Goal: Task Accomplishment & Management: Manage account settings

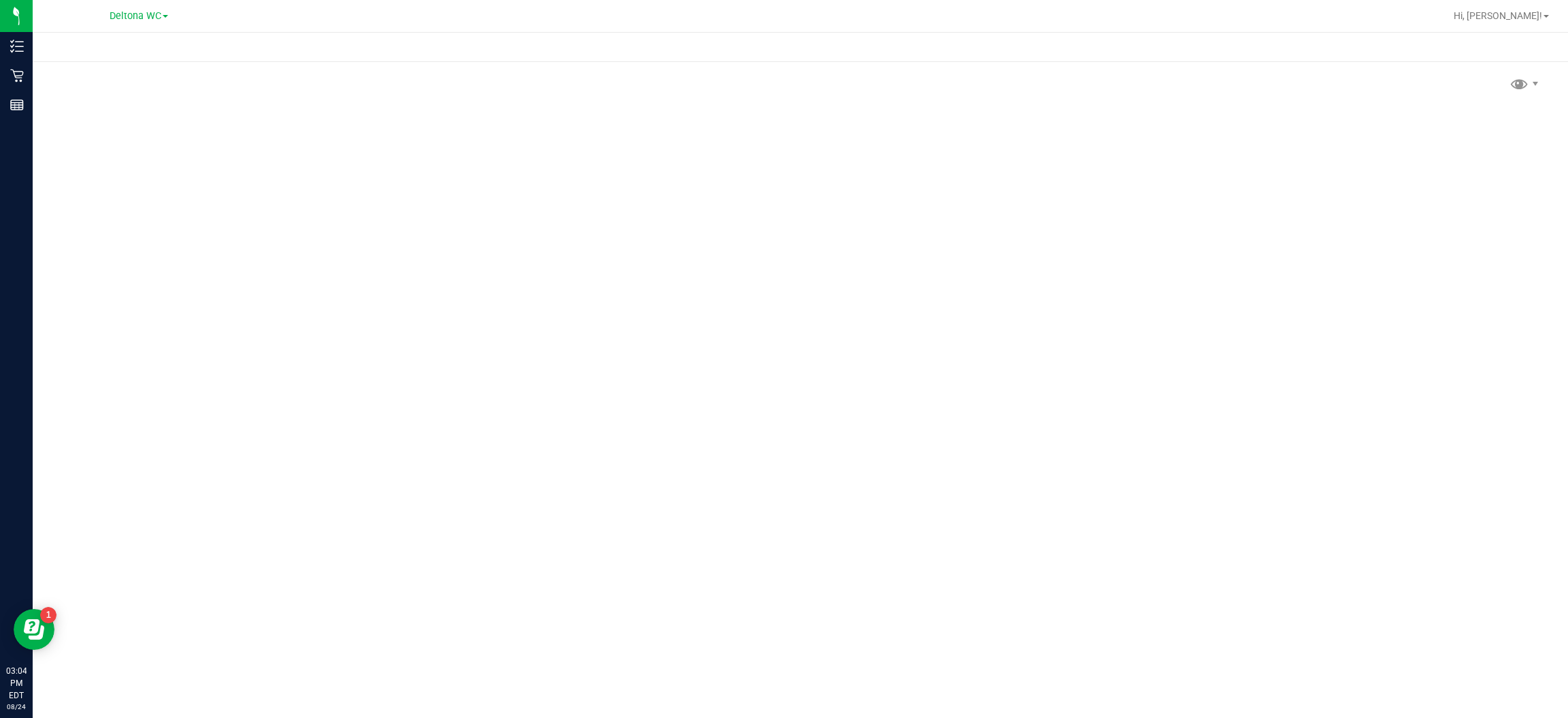
click at [152, 16] on span "Deltona WC" at bounding box center [135, 16] width 52 height 12
click at [121, 68] on link "Port Orange WC" at bounding box center [138, 66] width 198 height 19
click at [19, 70] on icon at bounding box center [17, 75] width 14 height 14
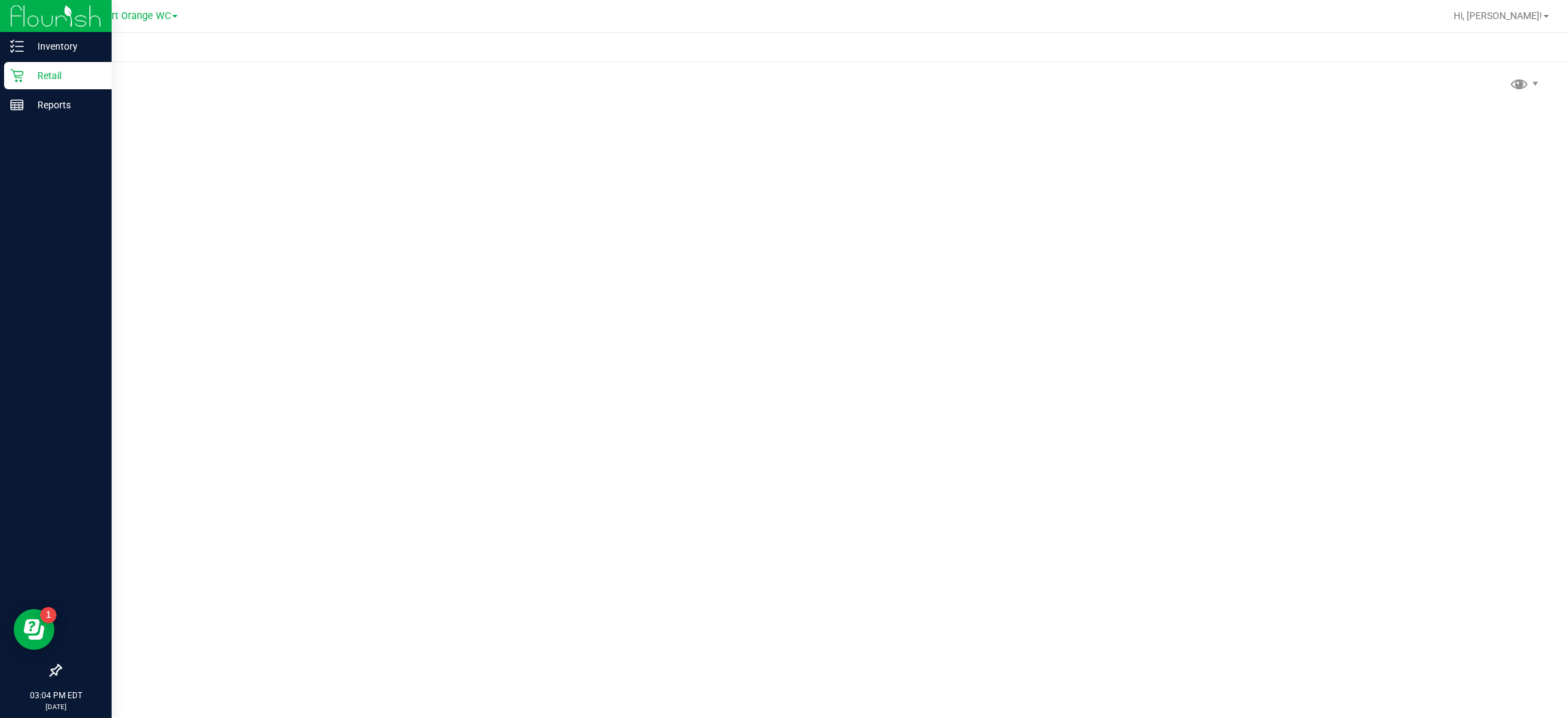
click at [51, 67] on p "Retail" at bounding box center [64, 75] width 82 height 17
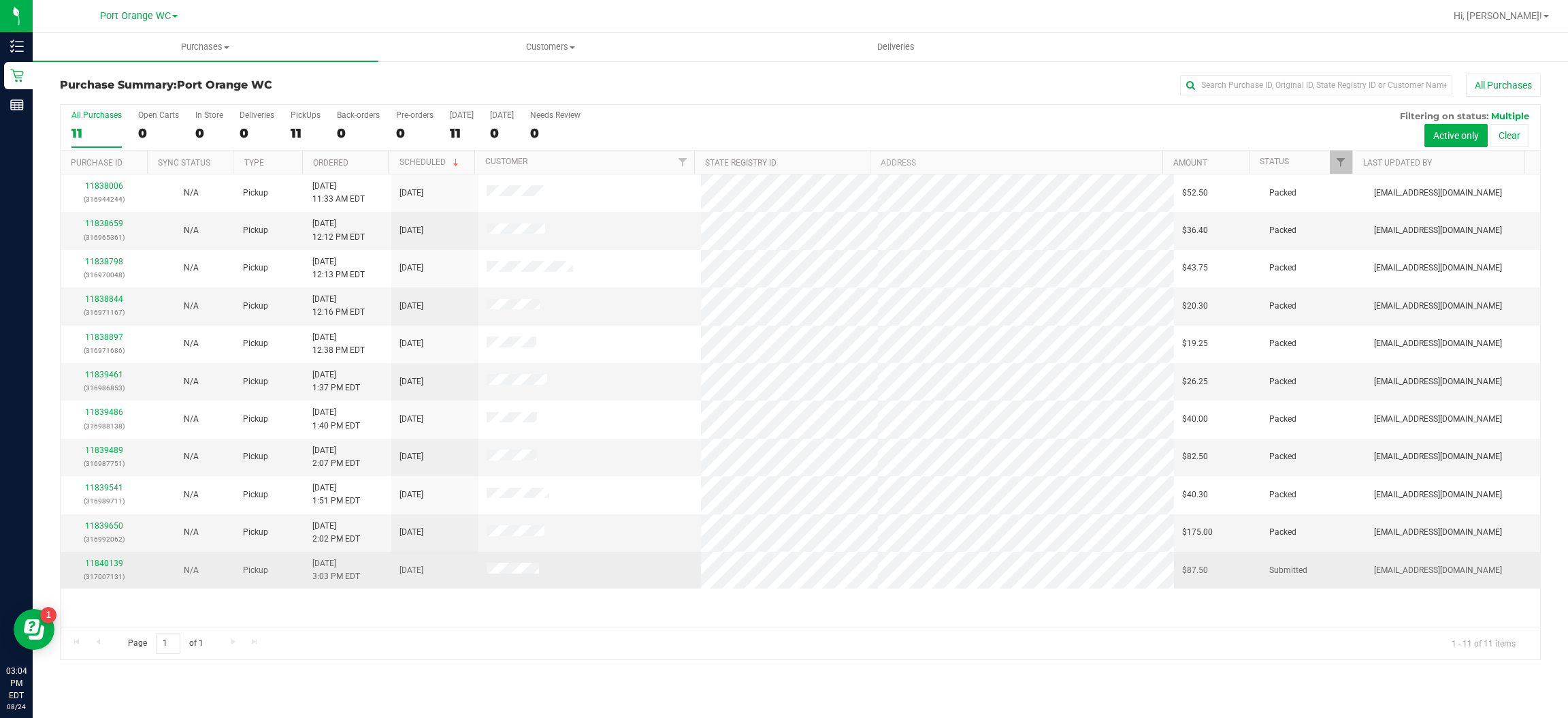
click at [585, 585] on td at bounding box center [589, 569] width 222 height 37
click at [109, 565] on link "11840139" at bounding box center [104, 563] width 38 height 10
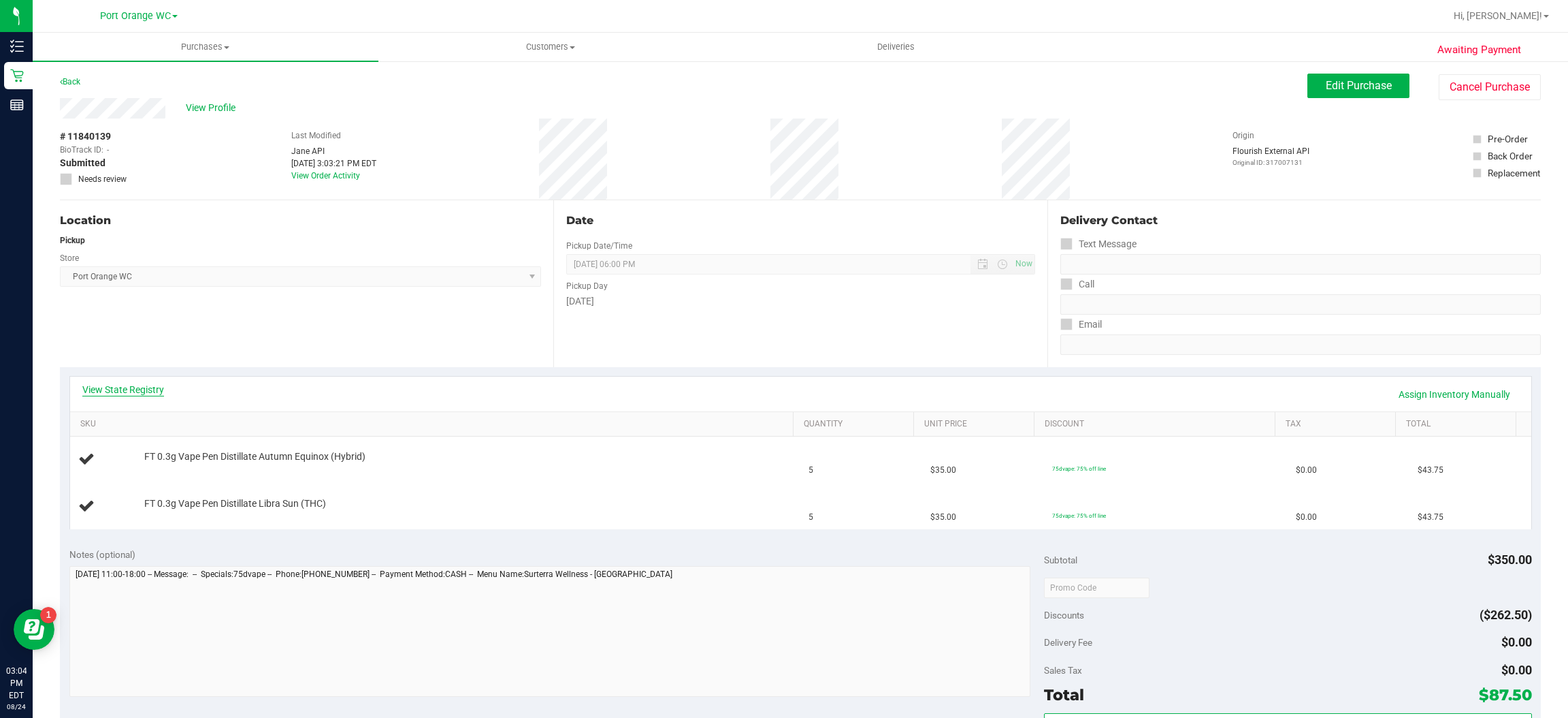
click at [162, 383] on link "View State Registry" at bounding box center [123, 389] width 82 height 14
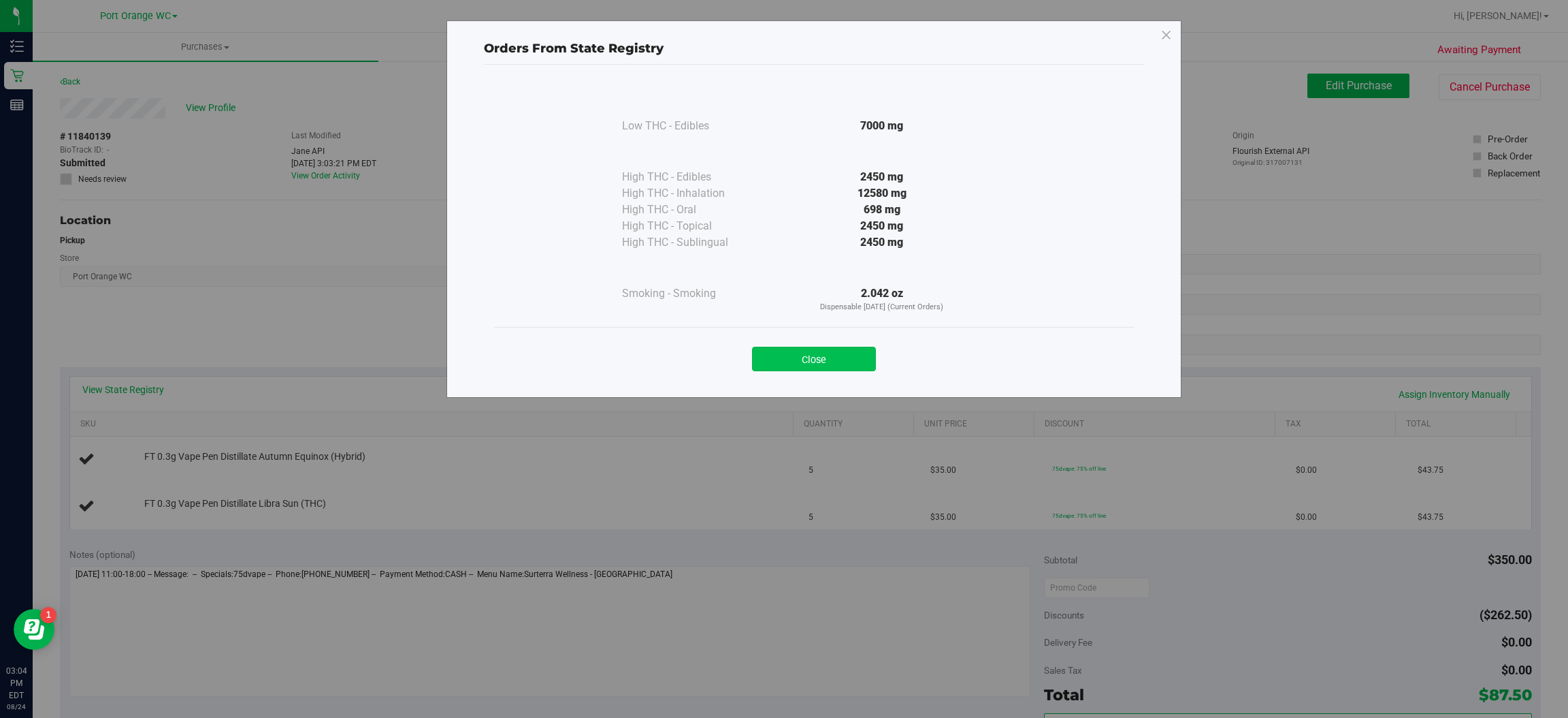
click at [823, 363] on button "Close" at bounding box center [814, 358] width 124 height 24
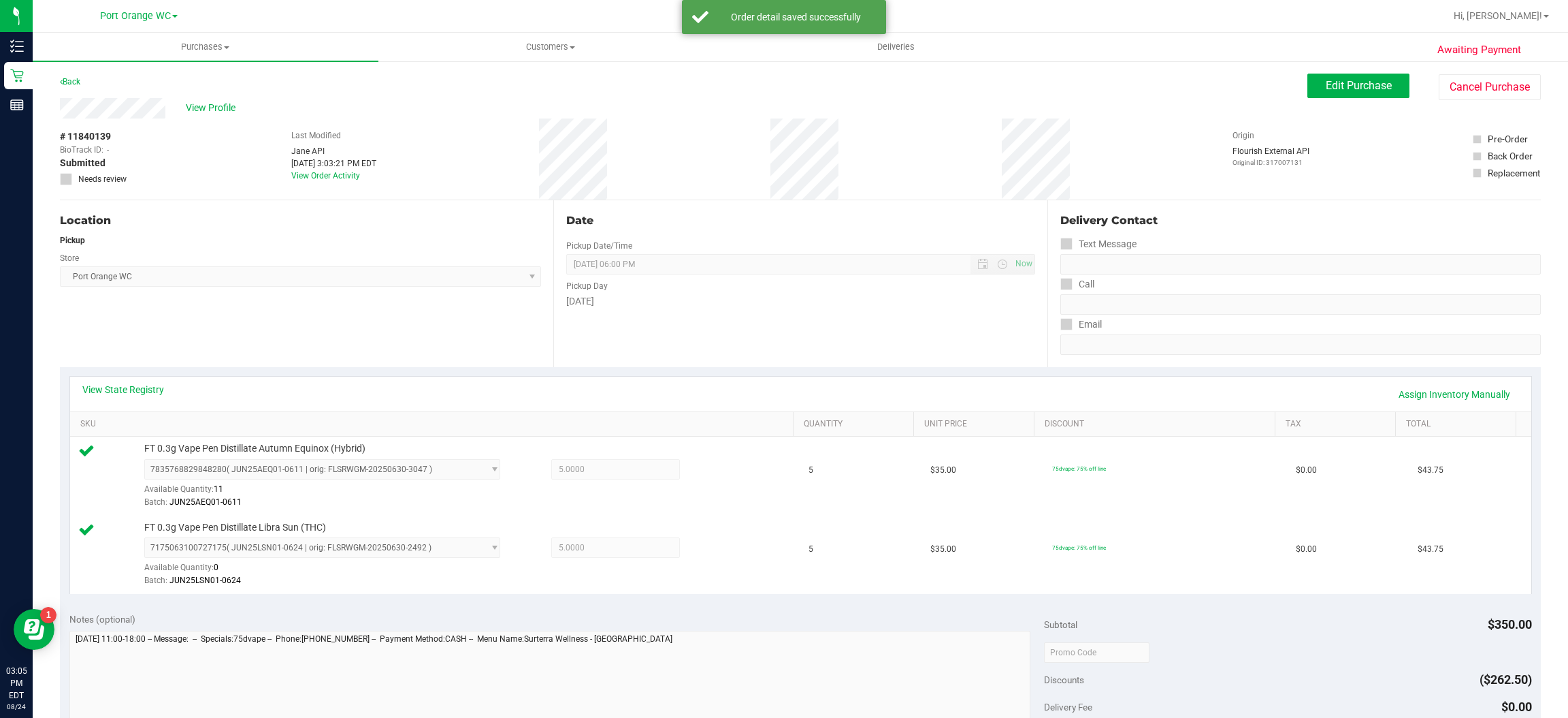
scroll to position [163, 0]
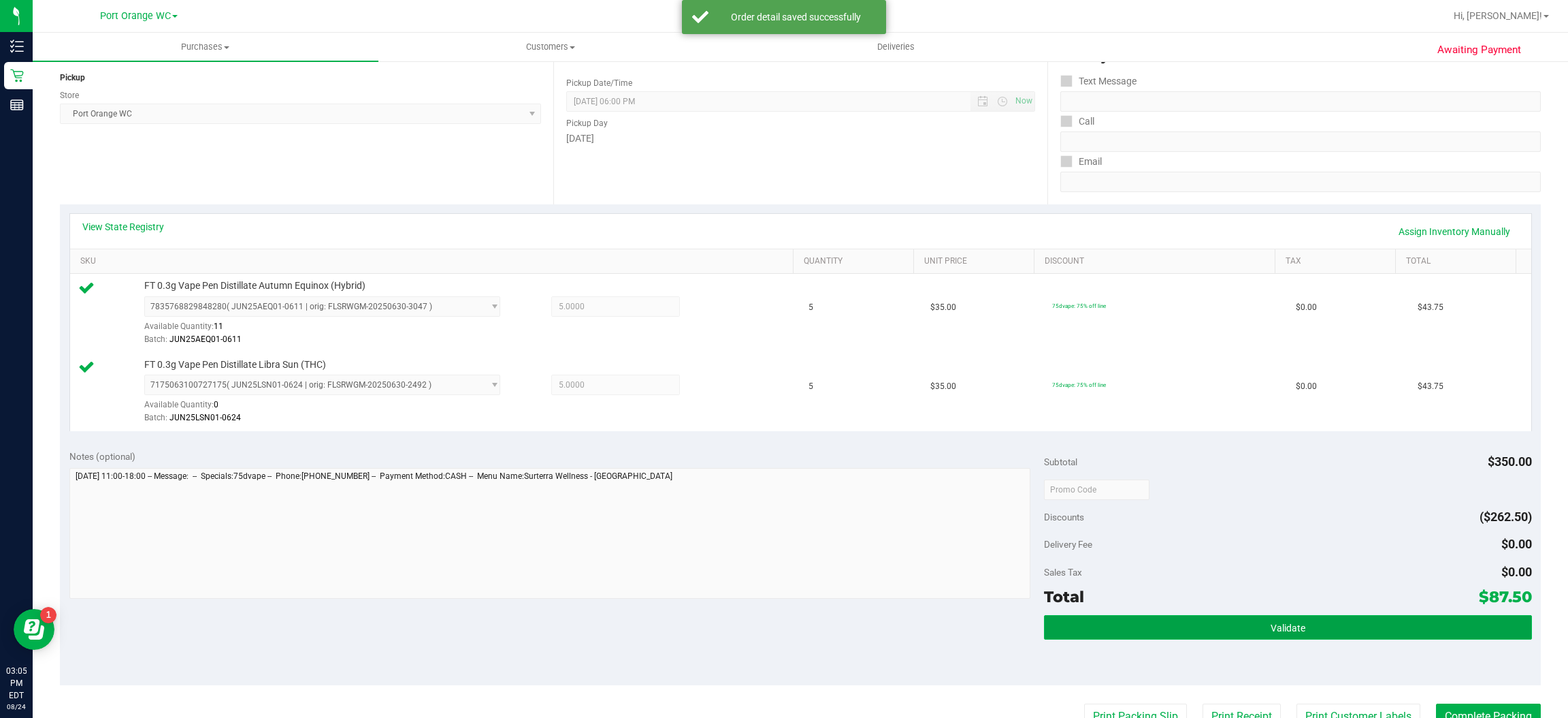
click at [1309, 618] on button "Validate" at bounding box center [1287, 627] width 487 height 24
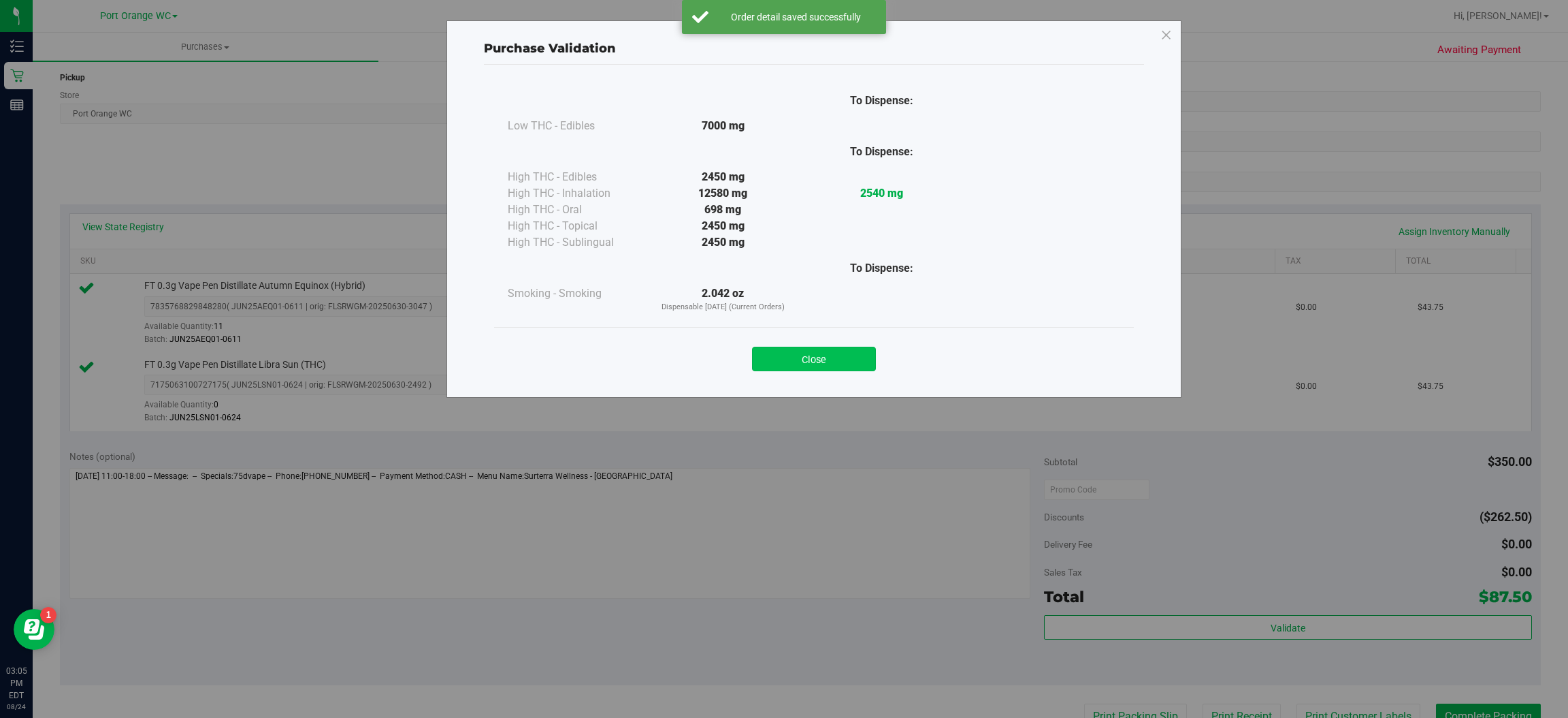
click at [842, 355] on button "Close" at bounding box center [814, 358] width 124 height 24
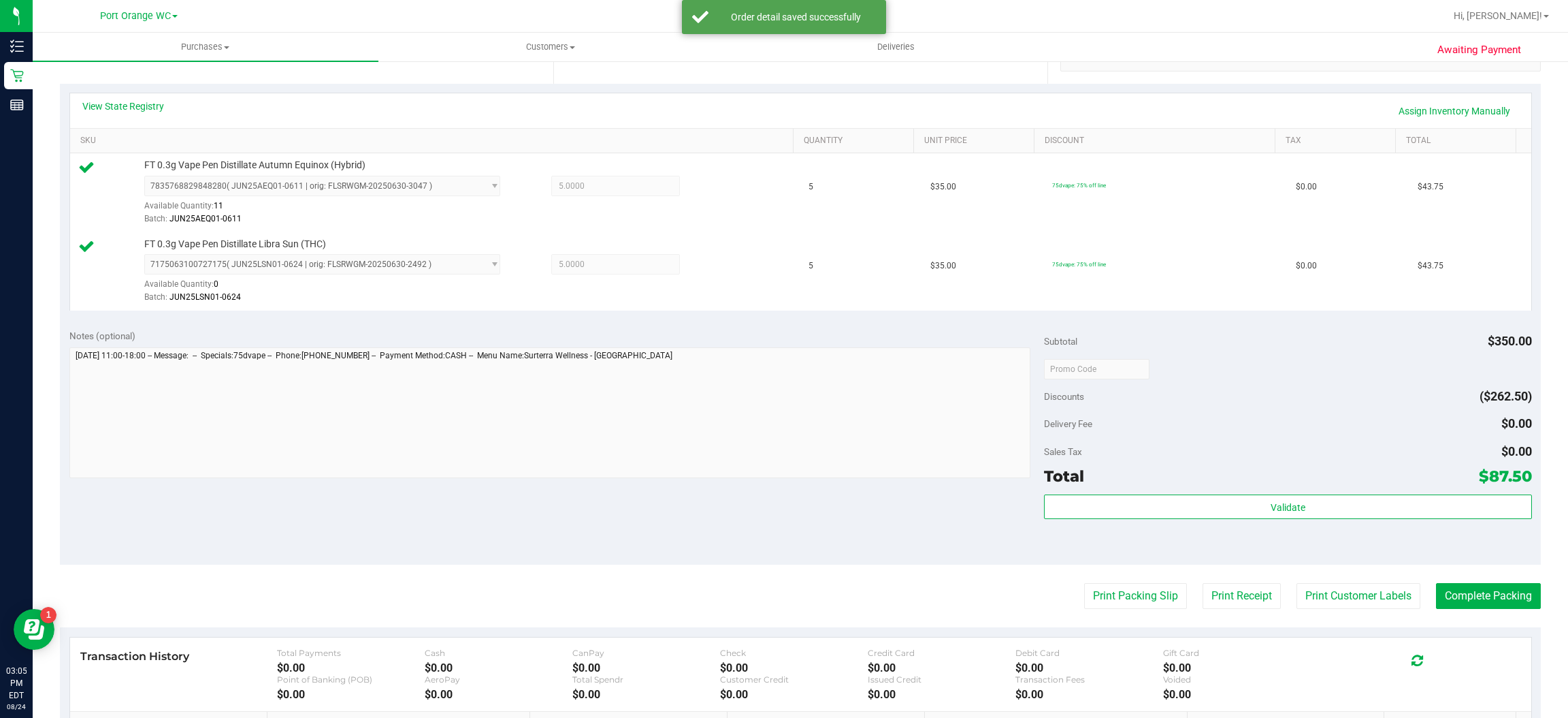
scroll to position [326, 0]
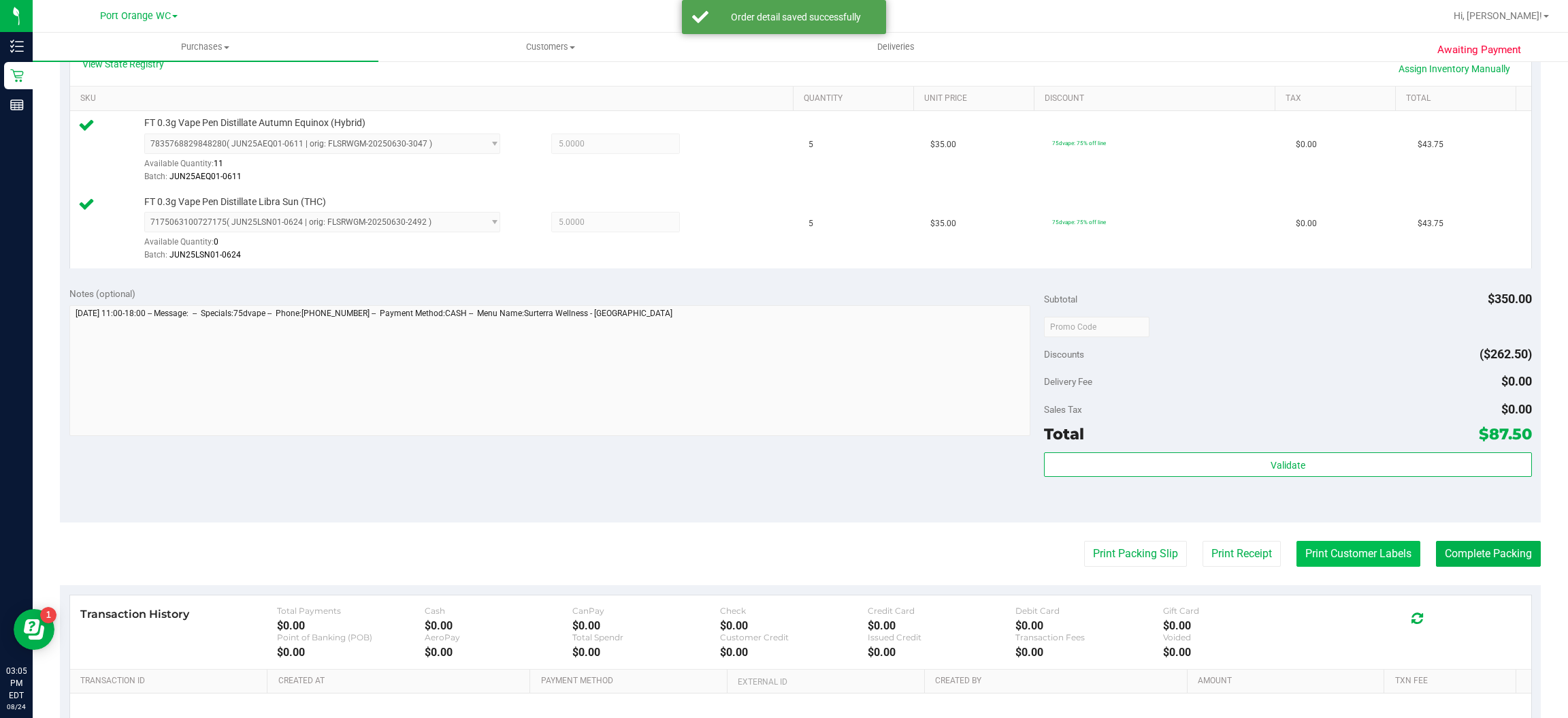
click at [1363, 558] on button "Print Customer Labels" at bounding box center [1358, 553] width 124 height 26
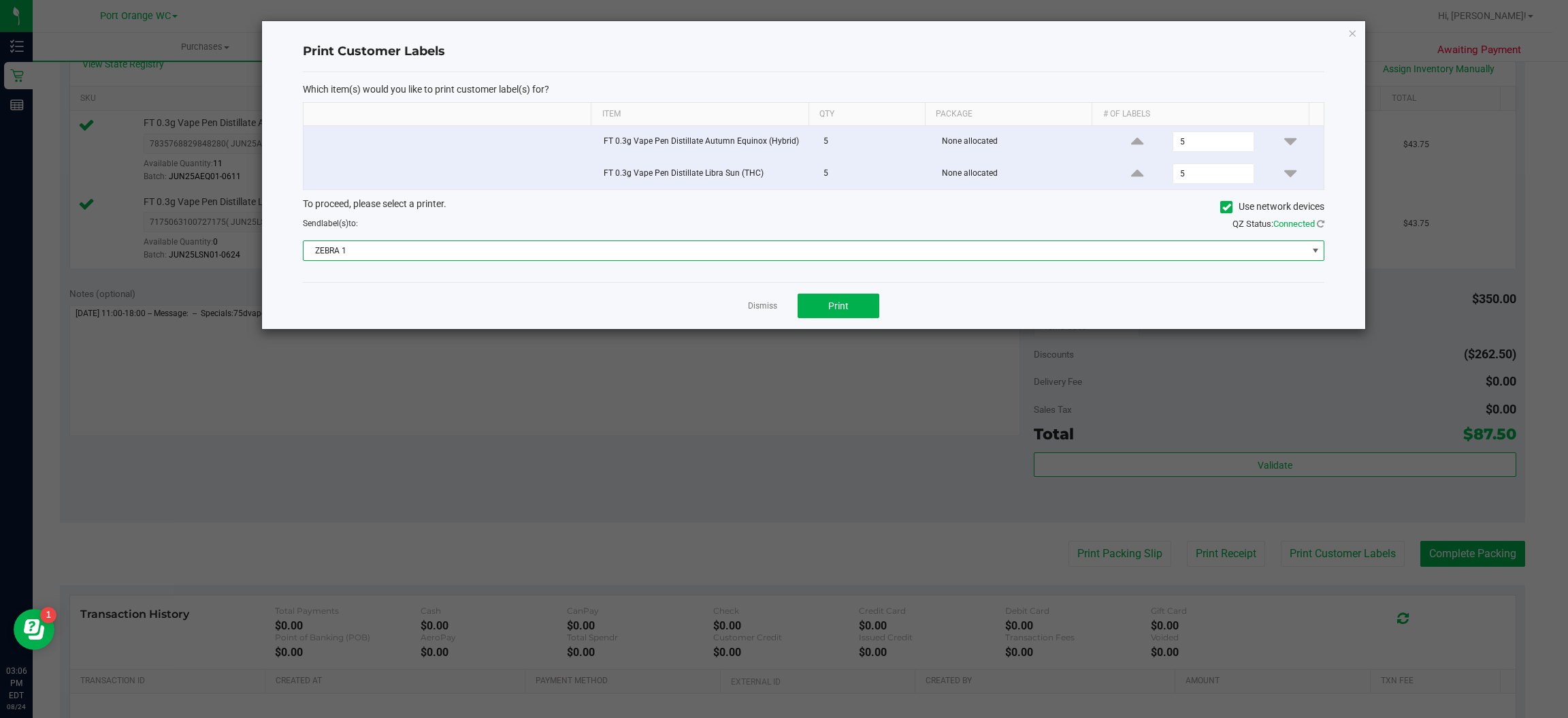
click at [1314, 254] on span at bounding box center [1316, 250] width 11 height 11
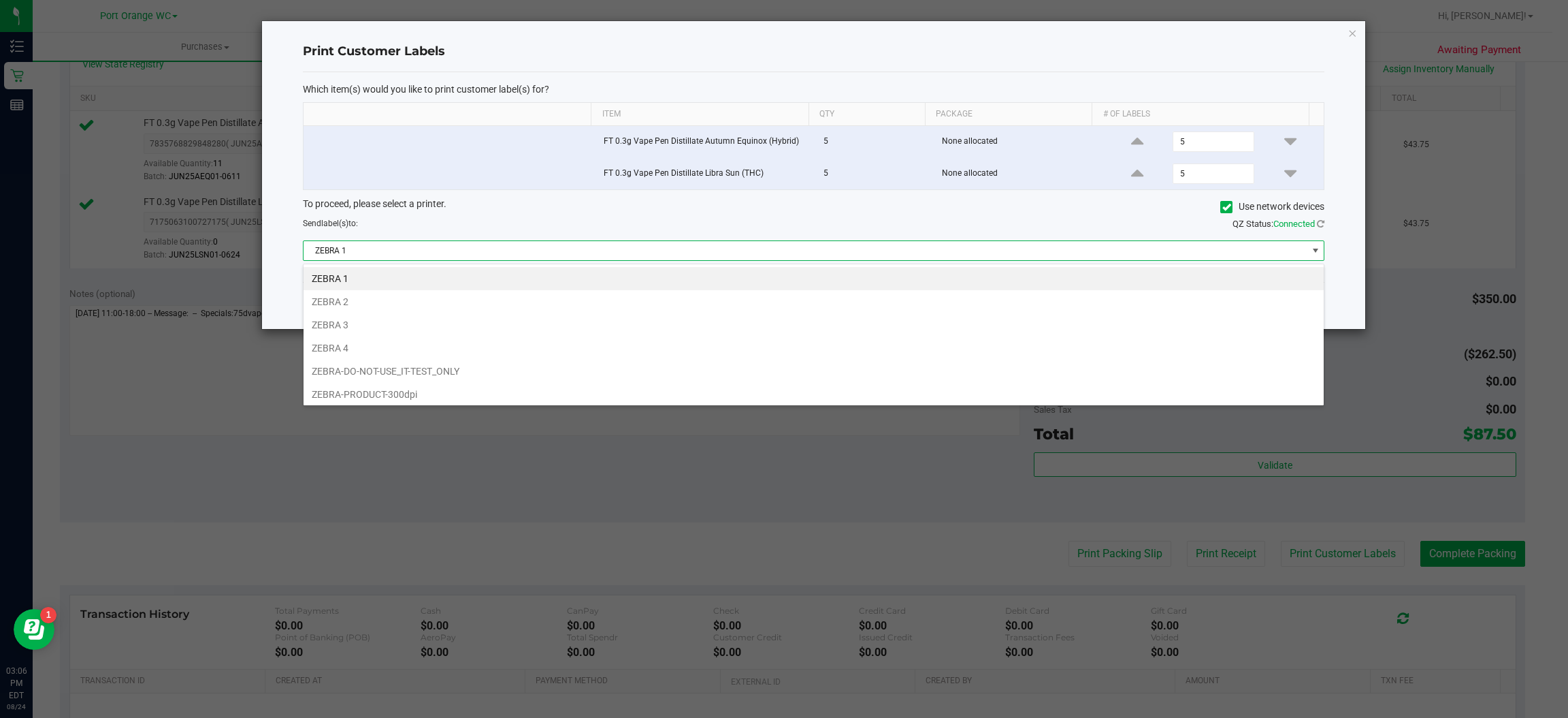
scroll to position [21, 1022]
click at [349, 309] on li "ZEBRA 2" at bounding box center [814, 301] width 1020 height 23
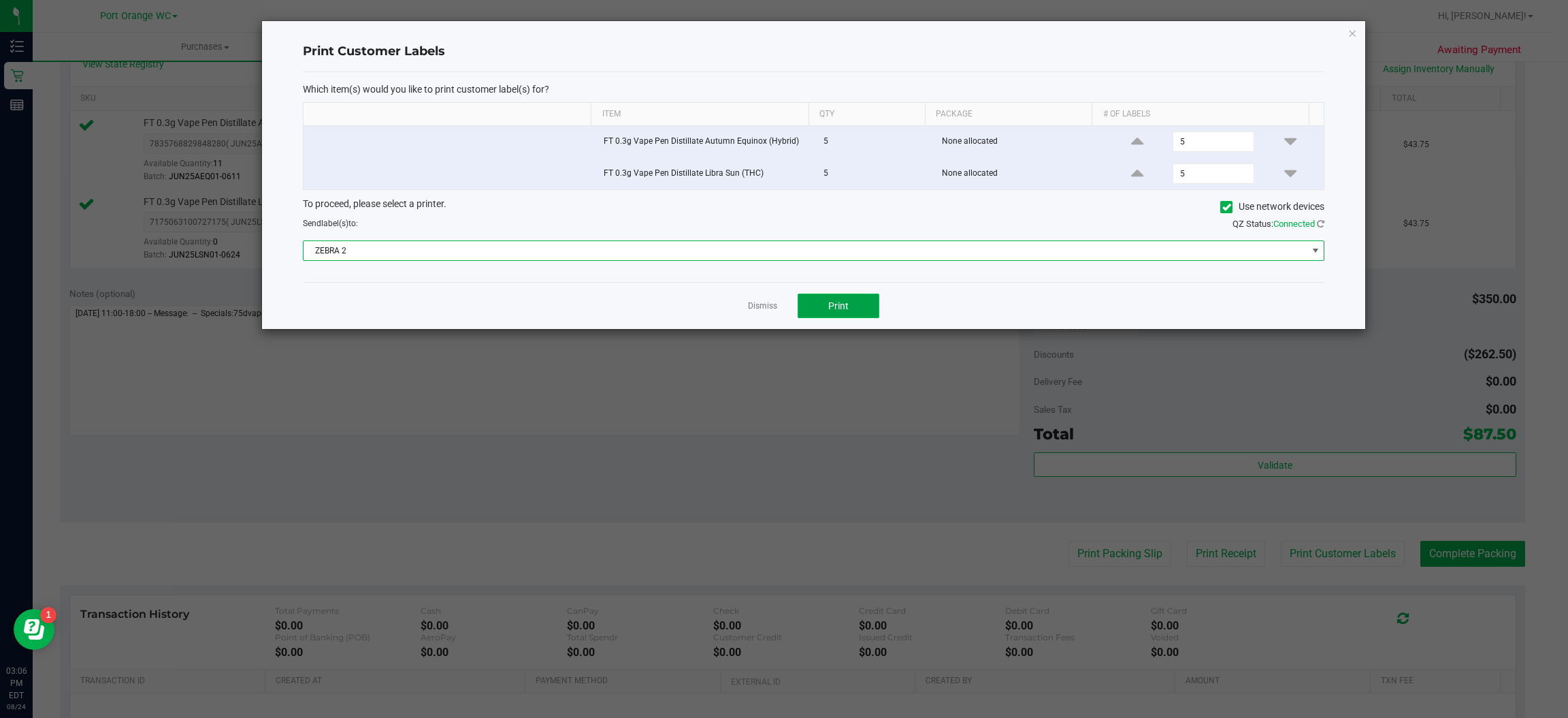
click at [851, 304] on button "Print" at bounding box center [839, 305] width 82 height 24
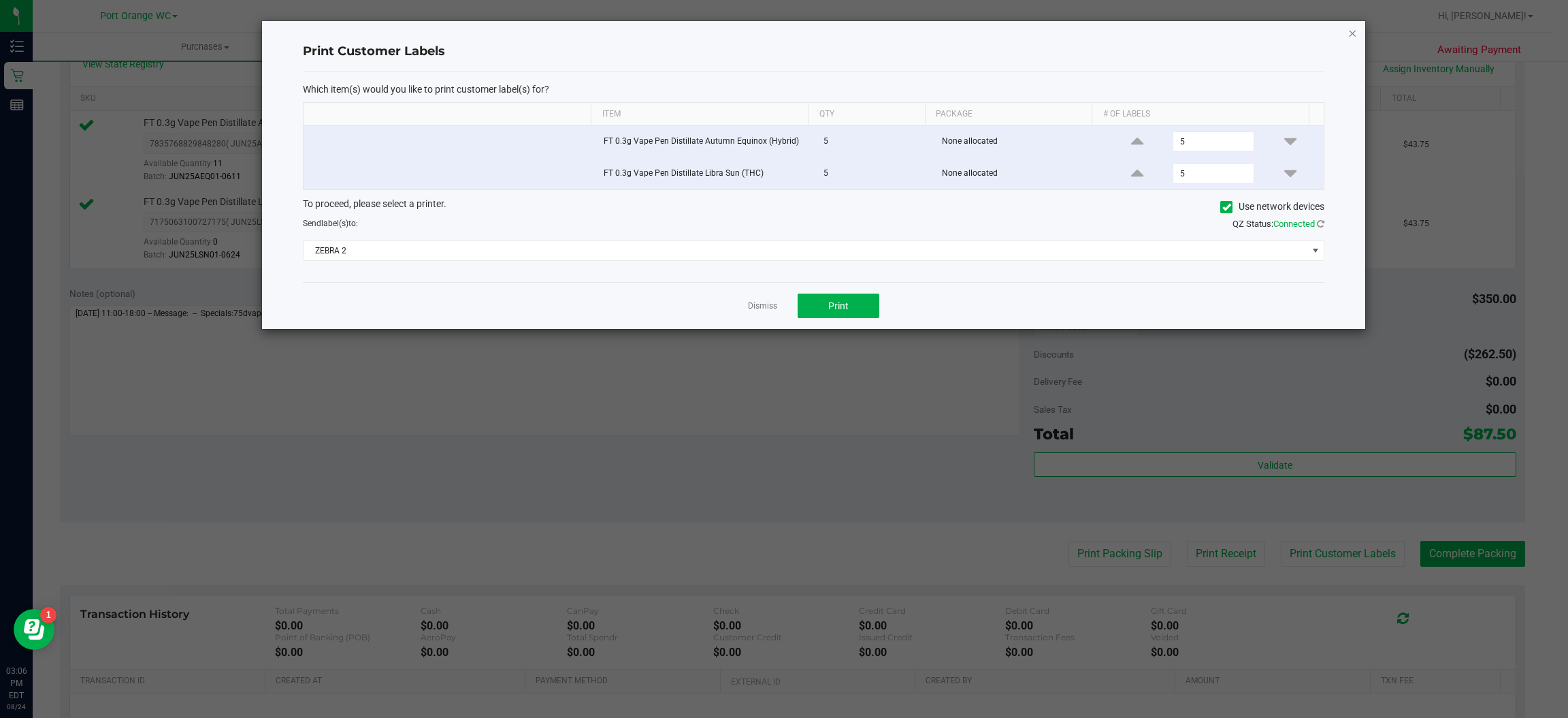
click at [1356, 33] on icon "button" at bounding box center [1353, 33] width 10 height 17
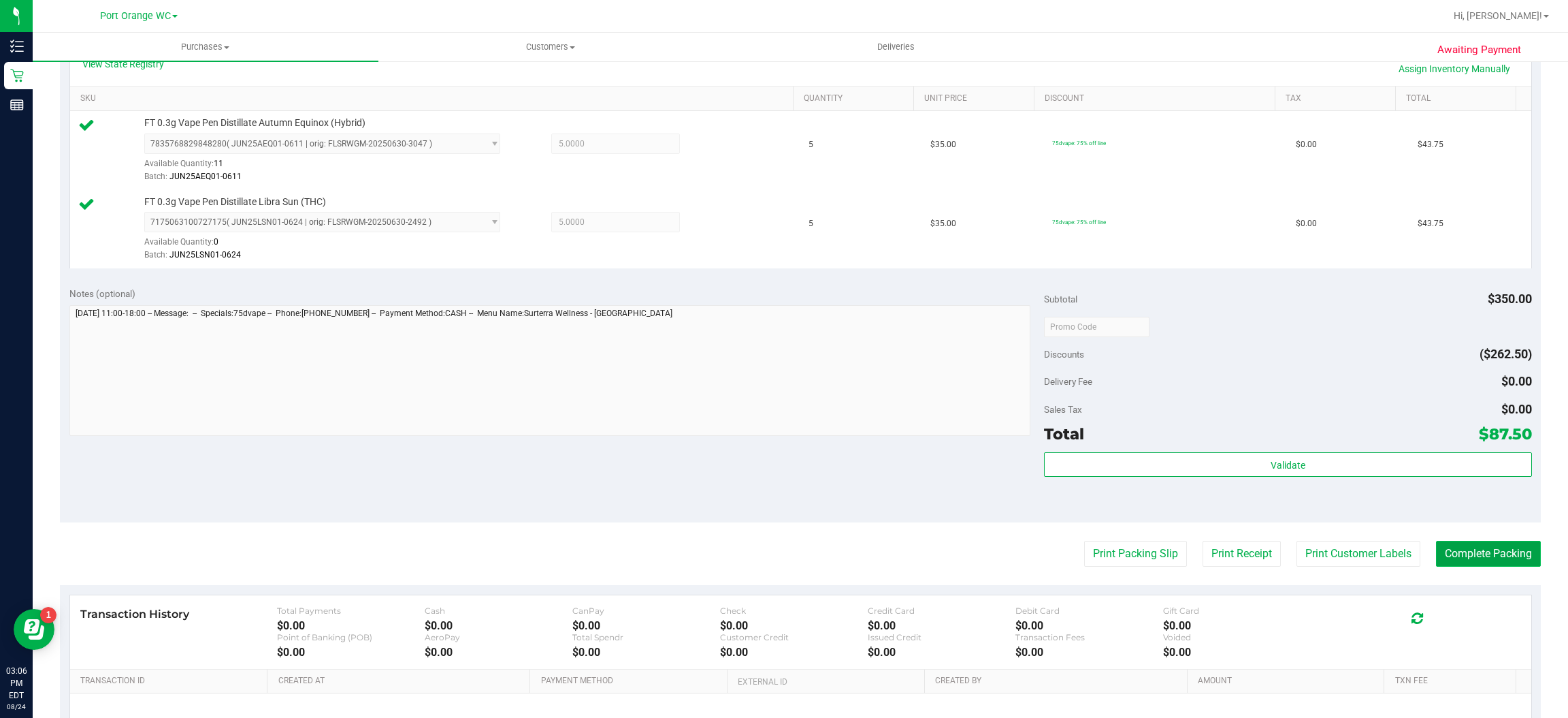
click at [1491, 559] on button "Complete Packing" at bounding box center [1488, 553] width 105 height 26
